Goal: Task Accomplishment & Management: Use online tool/utility

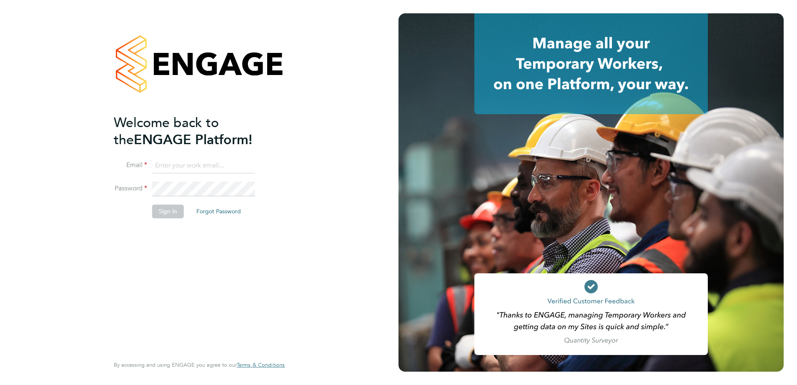
type input "martyn.reed@cpplc.com"
click at [162, 213] on button "Sign In" at bounding box center [168, 211] width 32 height 13
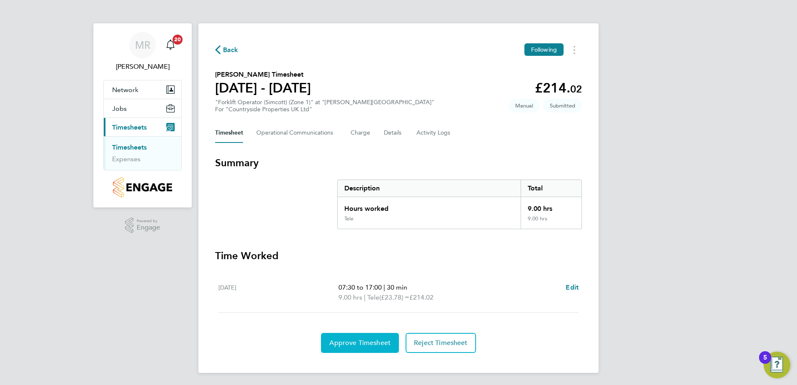
click at [370, 342] on span "Approve Timesheet" at bounding box center [359, 343] width 61 height 8
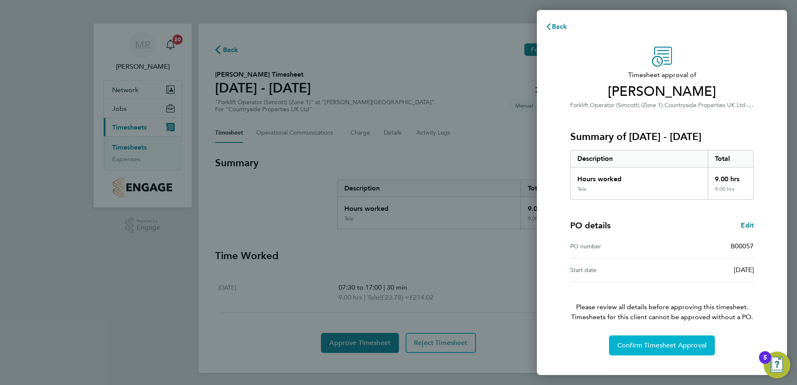
click at [660, 346] on span "Confirm Timesheet Approval" at bounding box center [661, 345] width 89 height 8
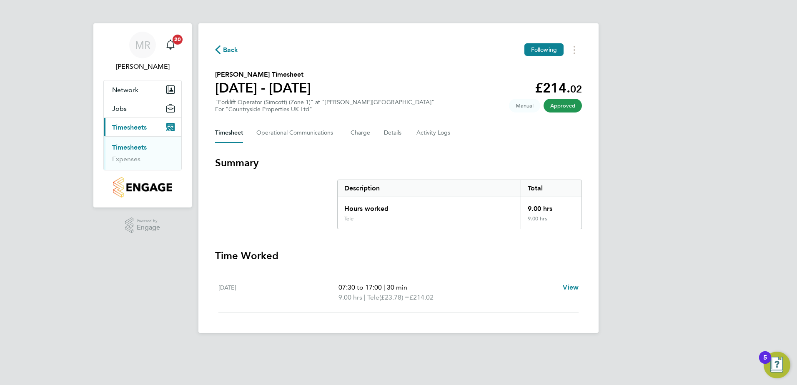
click at [125, 147] on link "Timesheets" at bounding box center [129, 147] width 35 height 8
